Goal: Find specific page/section: Find specific page/section

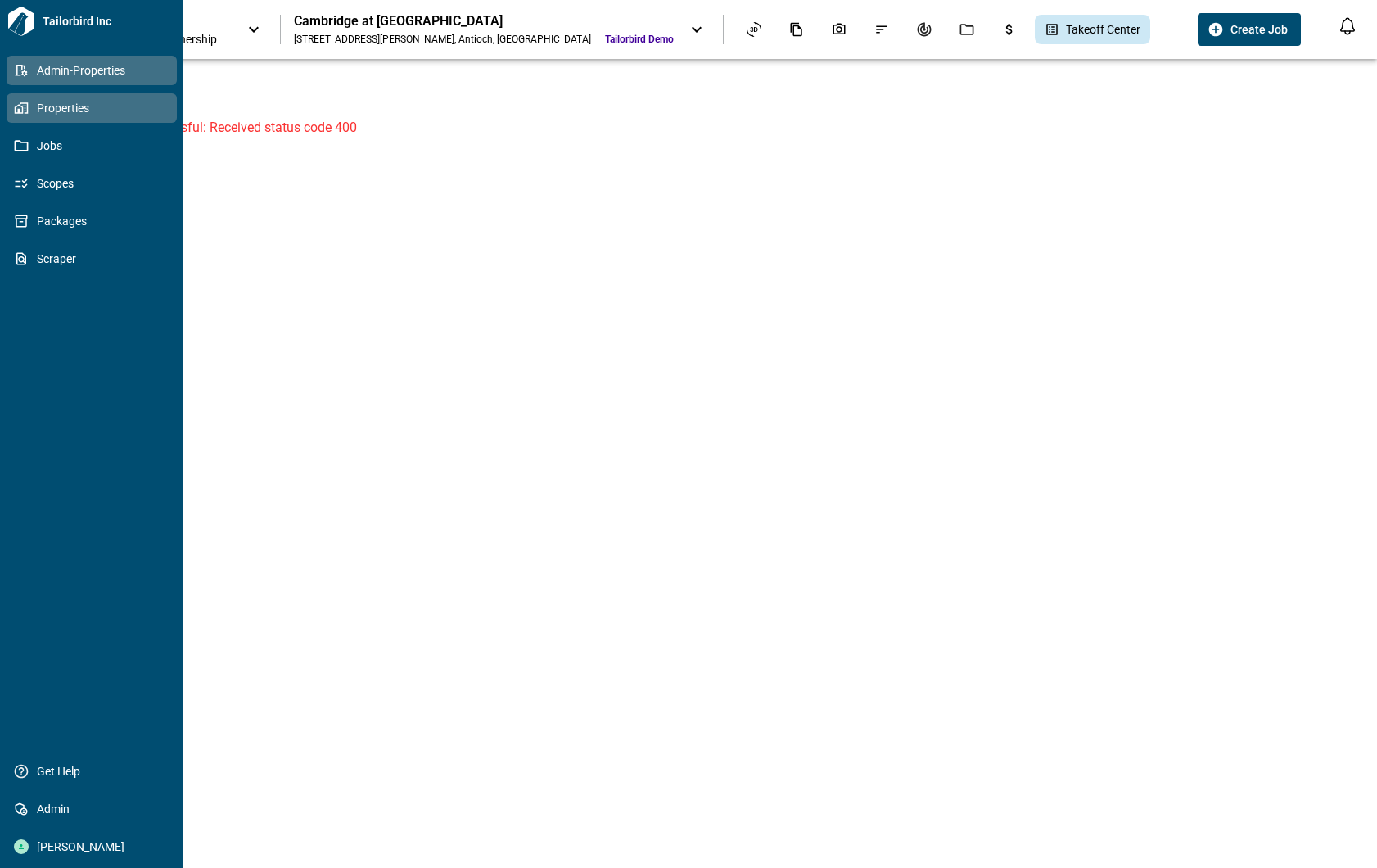
click at [18, 59] on link "Admin-Properties" at bounding box center [92, 70] width 171 height 29
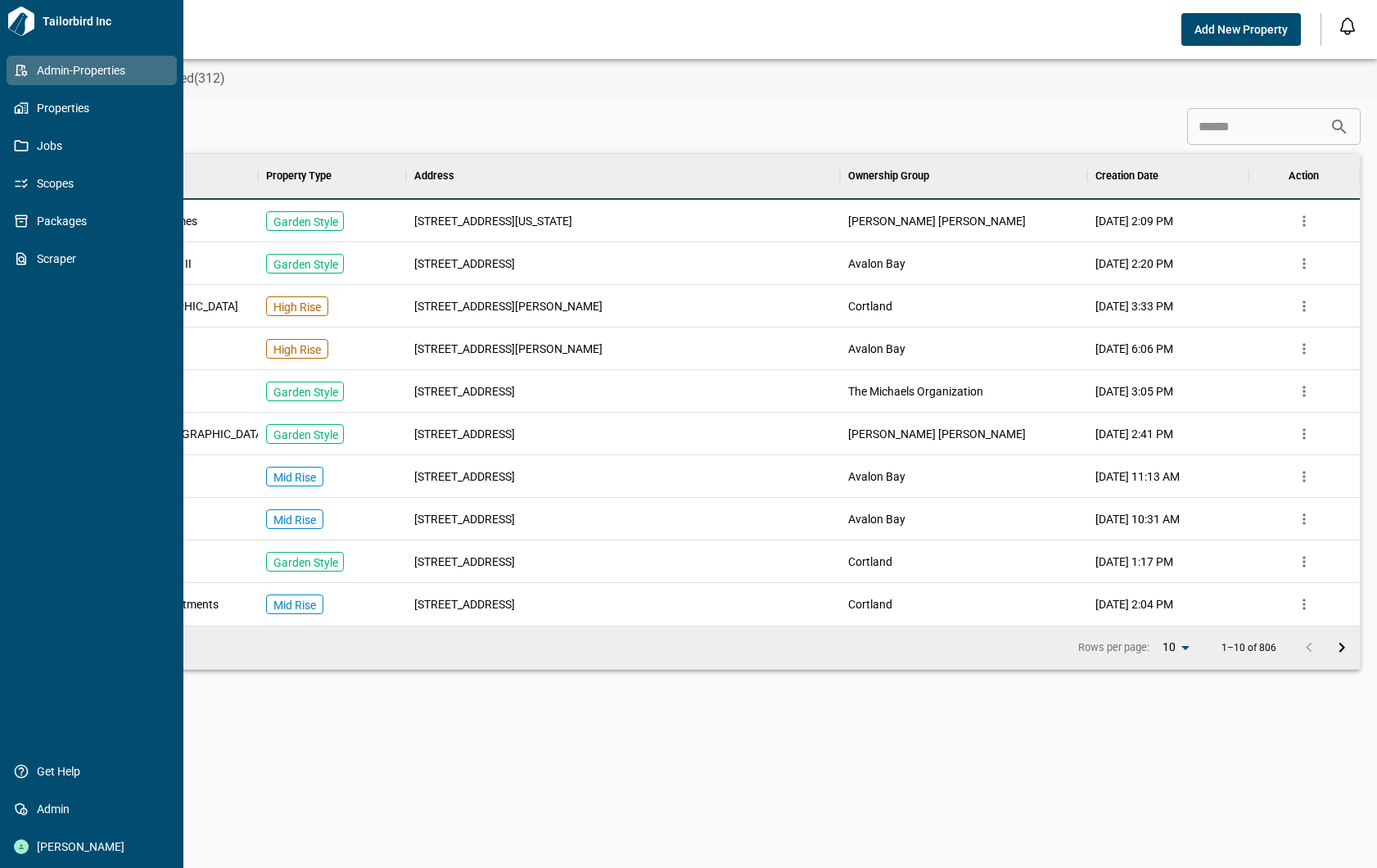
scroll to position [459, 1294]
click at [45, 115] on span "Properties" at bounding box center [95, 107] width 133 height 16
